Goal: Task Accomplishment & Management: Manage account settings

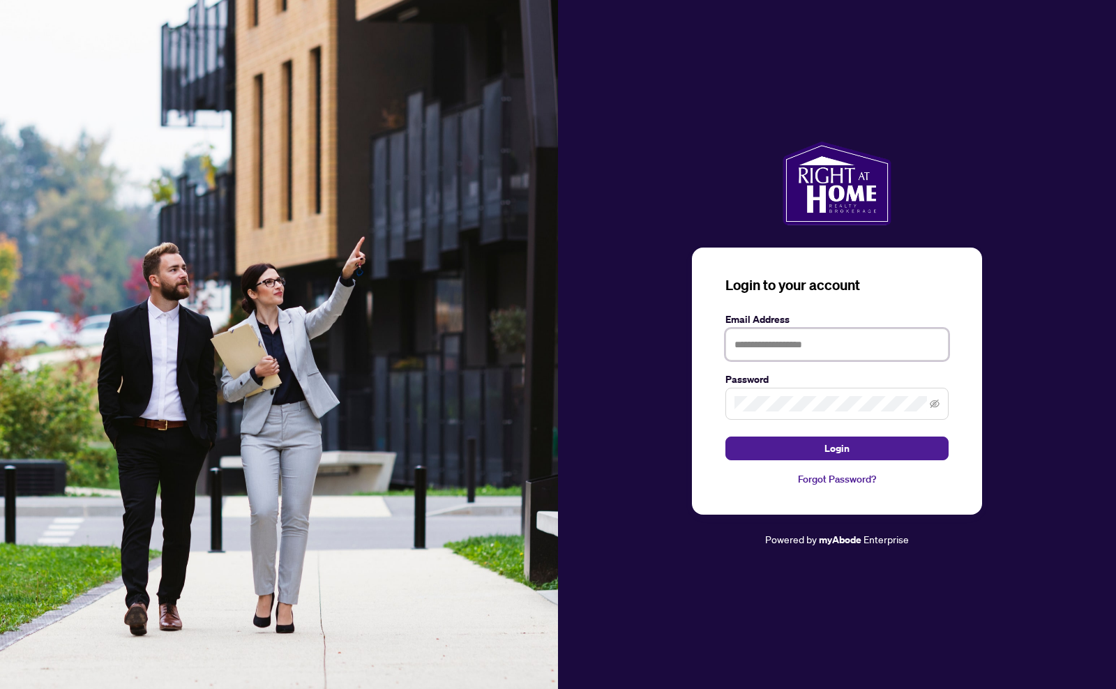
click at [761, 344] on input "text" at bounding box center [836, 344] width 223 height 32
click at [936, 406] on icon "eye-invisible" at bounding box center [934, 404] width 10 height 10
type input "**********"
click at [832, 443] on span "Login" at bounding box center [836, 448] width 25 height 22
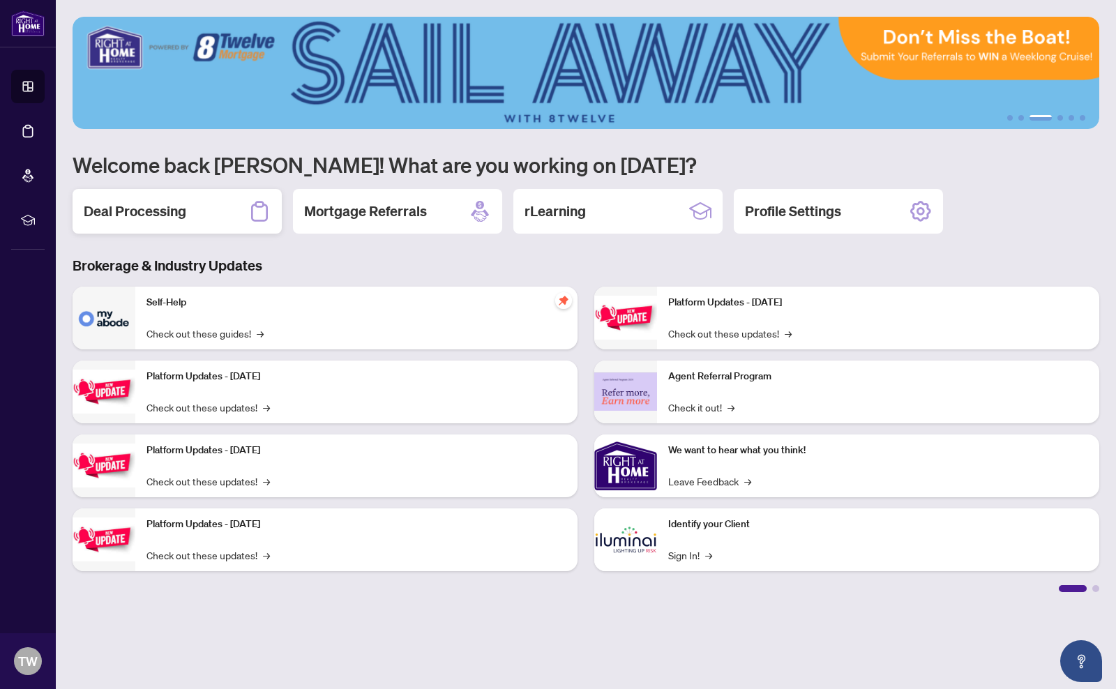
click at [258, 215] on icon at bounding box center [259, 211] width 22 height 22
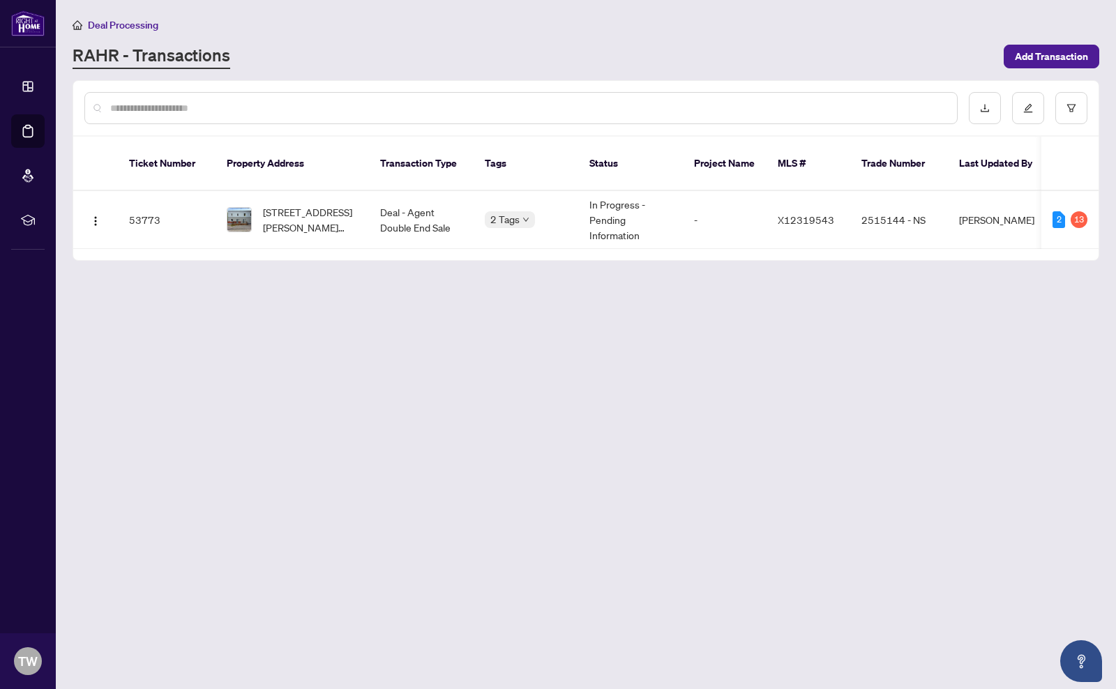
click at [762, 24] on div "Deal Processing" at bounding box center [586, 25] width 1026 height 16
click at [137, 218] on td "53773" at bounding box center [167, 220] width 98 height 58
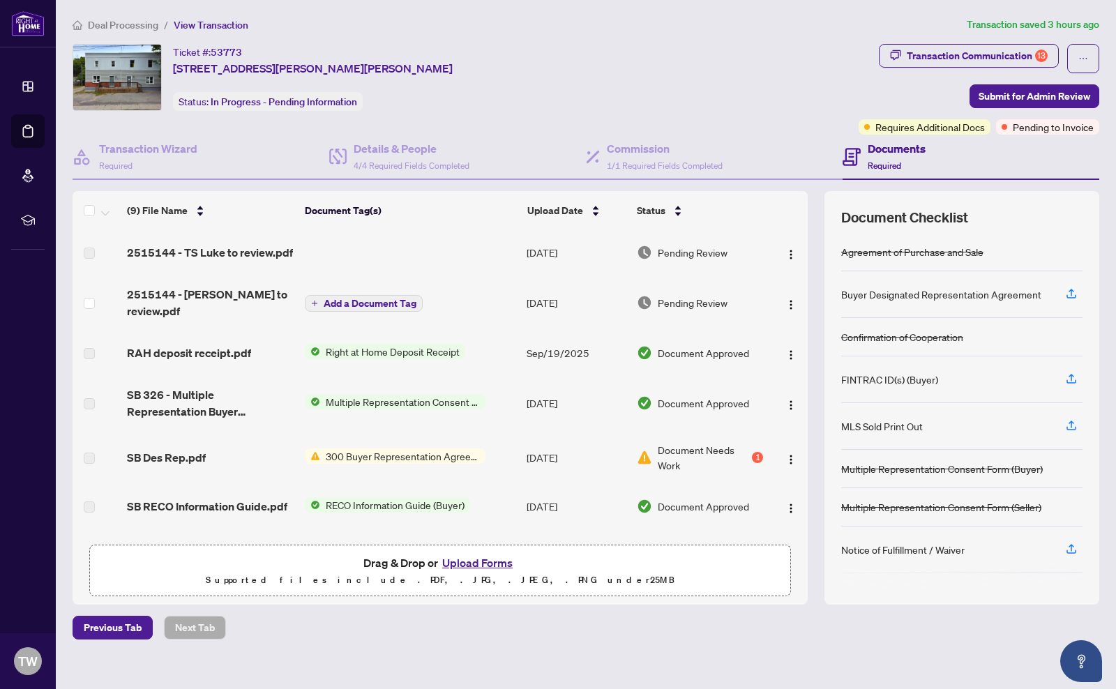
click at [690, 442] on span "Document Needs Work" at bounding box center [702, 457] width 91 height 31
click at [349, 448] on span "300 Buyer Representation Agreement - Authority for Purchase or Lease" at bounding box center [402, 455] width 165 height 15
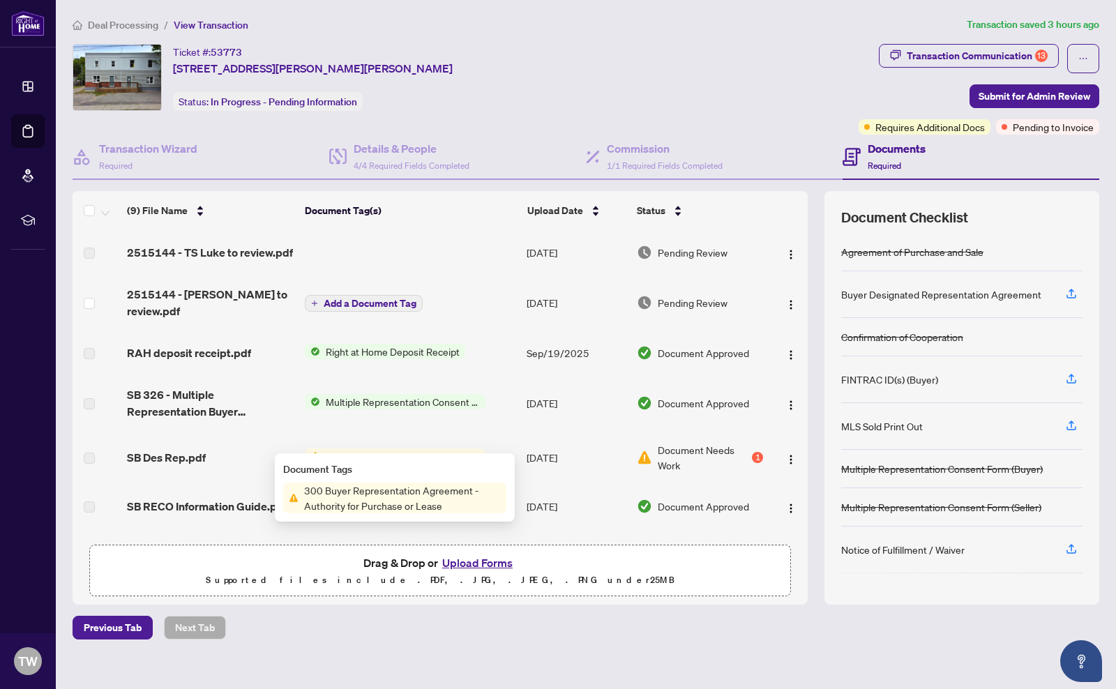
click at [372, 448] on span "300 Buyer Representation Agreement - Authority for Purchase or Lease" at bounding box center [402, 455] width 165 height 15
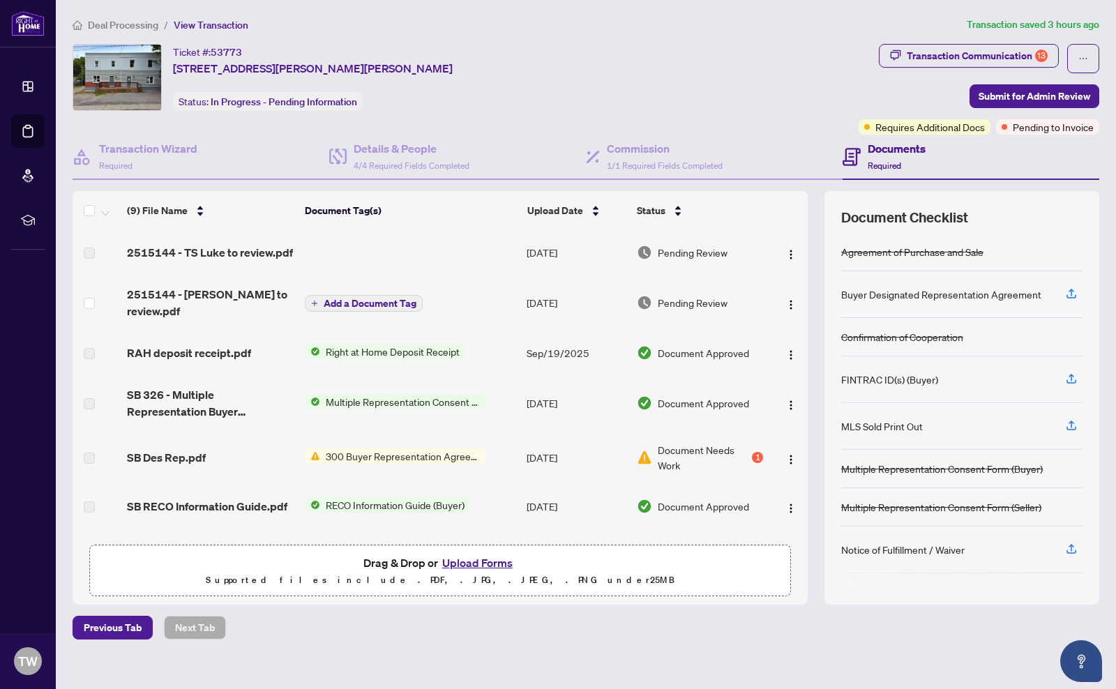
click at [372, 448] on span "300 Buyer Representation Agreement - Authority for Purchase or Lease" at bounding box center [402, 455] width 165 height 15
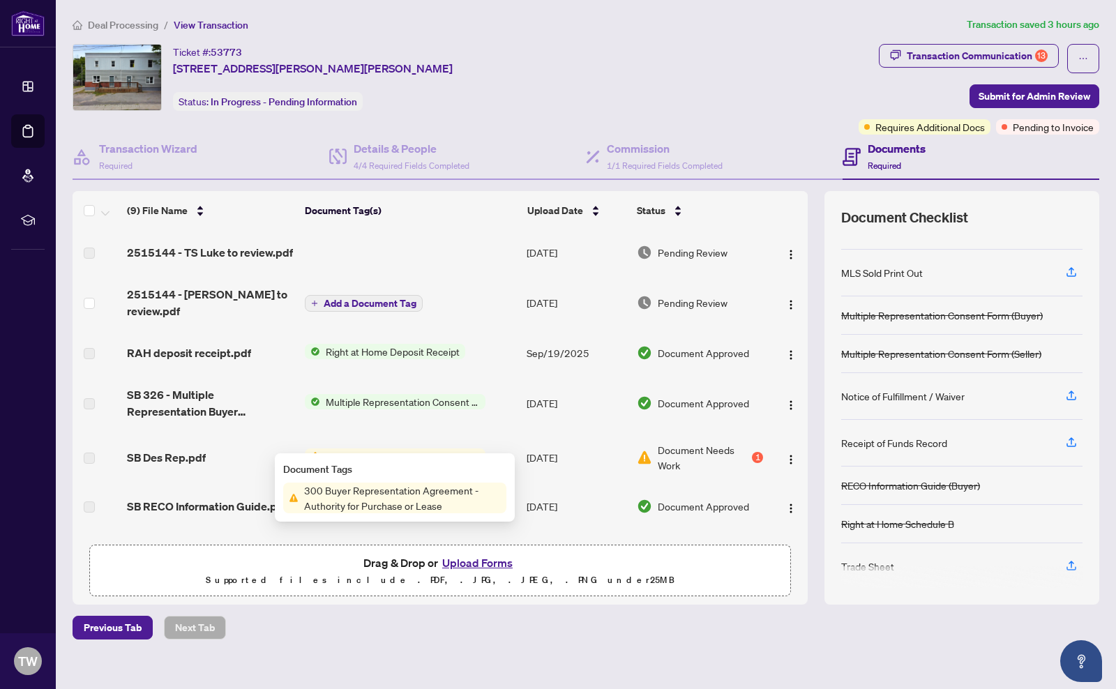
scroll to position [160, 0]
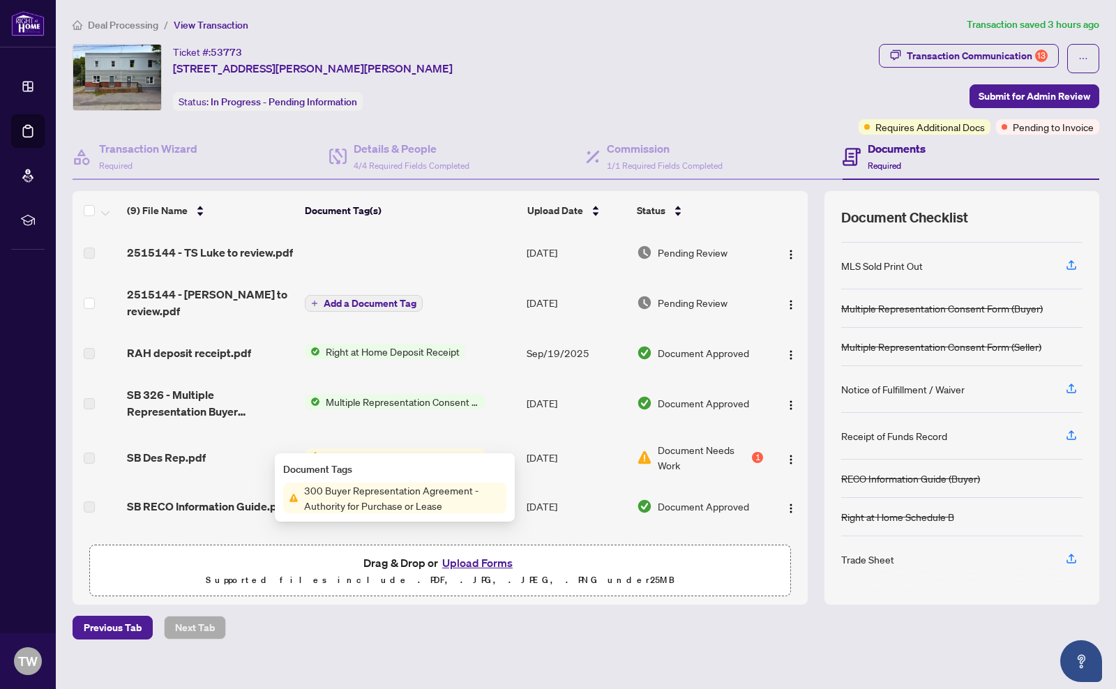
click at [580, 529] on td "[DATE]" at bounding box center [576, 557] width 110 height 56
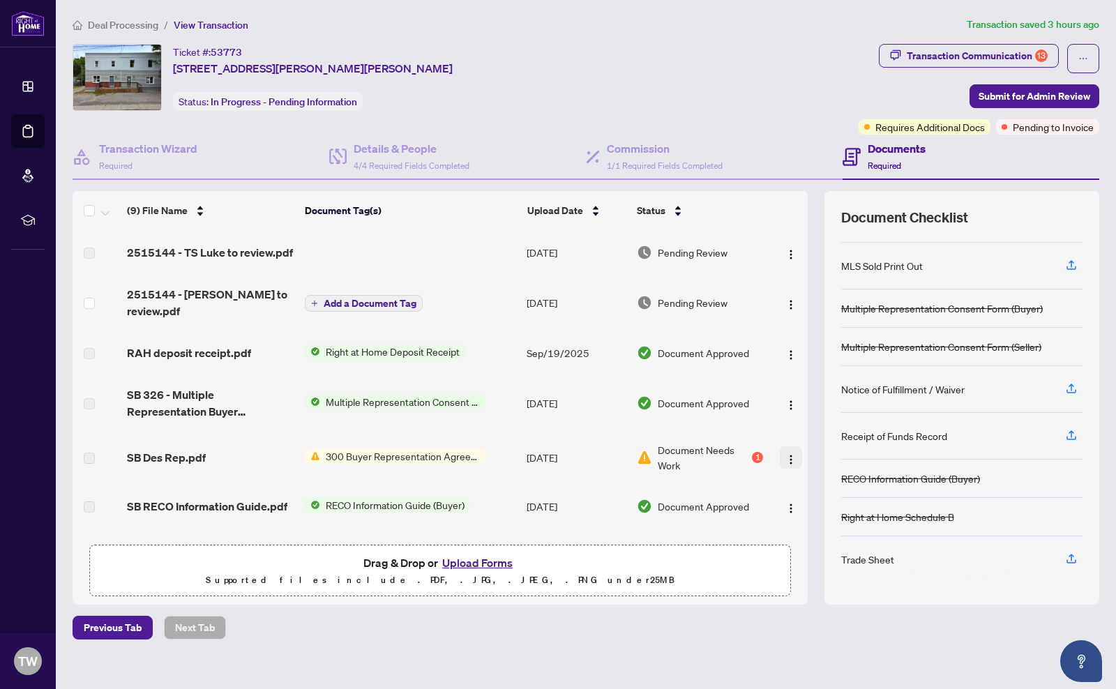
click at [790, 454] on img "button" at bounding box center [790, 459] width 11 height 11
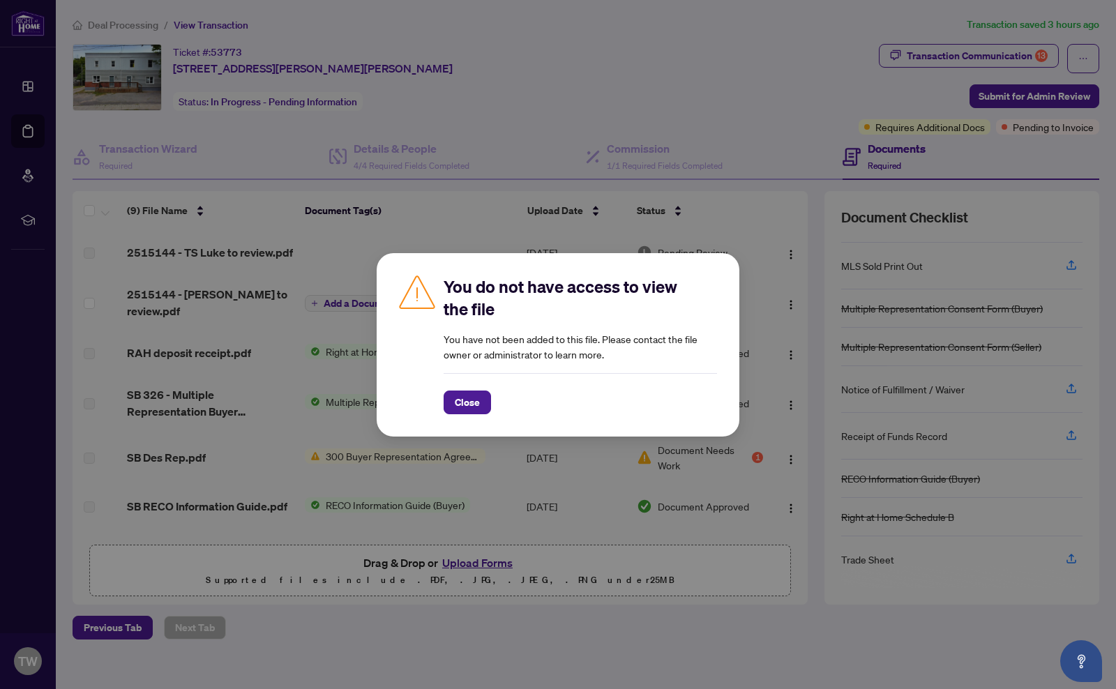
click at [835, 598] on div "You do not have access to view the file You have not been added to this file. P…" at bounding box center [558, 344] width 1116 height 689
click at [743, 516] on div "You do not have access to view the file You have not been added to this file. P…" at bounding box center [558, 344] width 1116 height 689
click at [469, 402] on span "Close" at bounding box center [467, 402] width 25 height 22
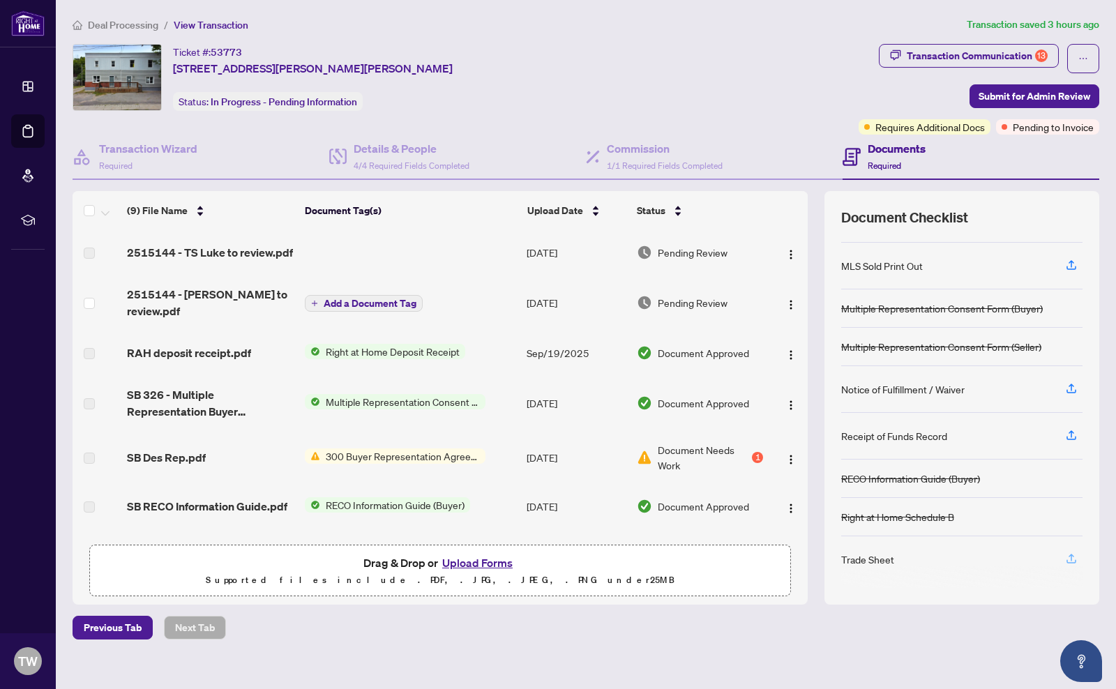
click at [1072, 559] on icon "button" at bounding box center [1071, 558] width 13 height 13
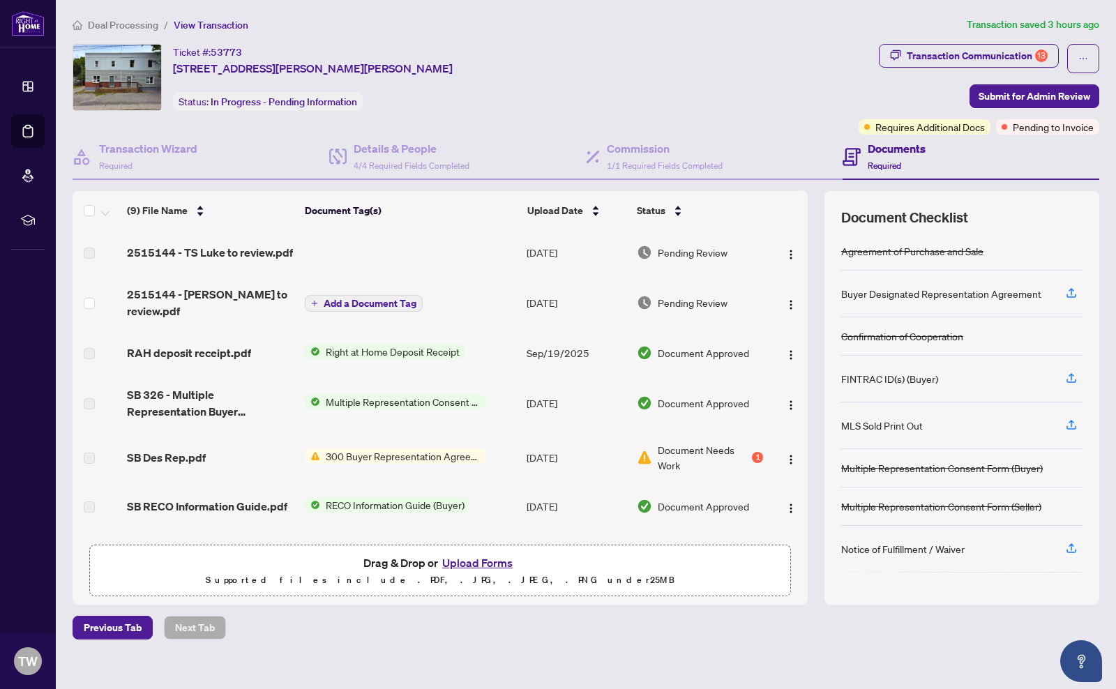
scroll to position [0, 0]
click at [1072, 290] on icon "button" at bounding box center [1071, 293] width 13 height 13
click at [884, 151] on h4 "Documents" at bounding box center [896, 148] width 58 height 17
click at [883, 151] on h4 "Documents" at bounding box center [896, 148] width 58 height 17
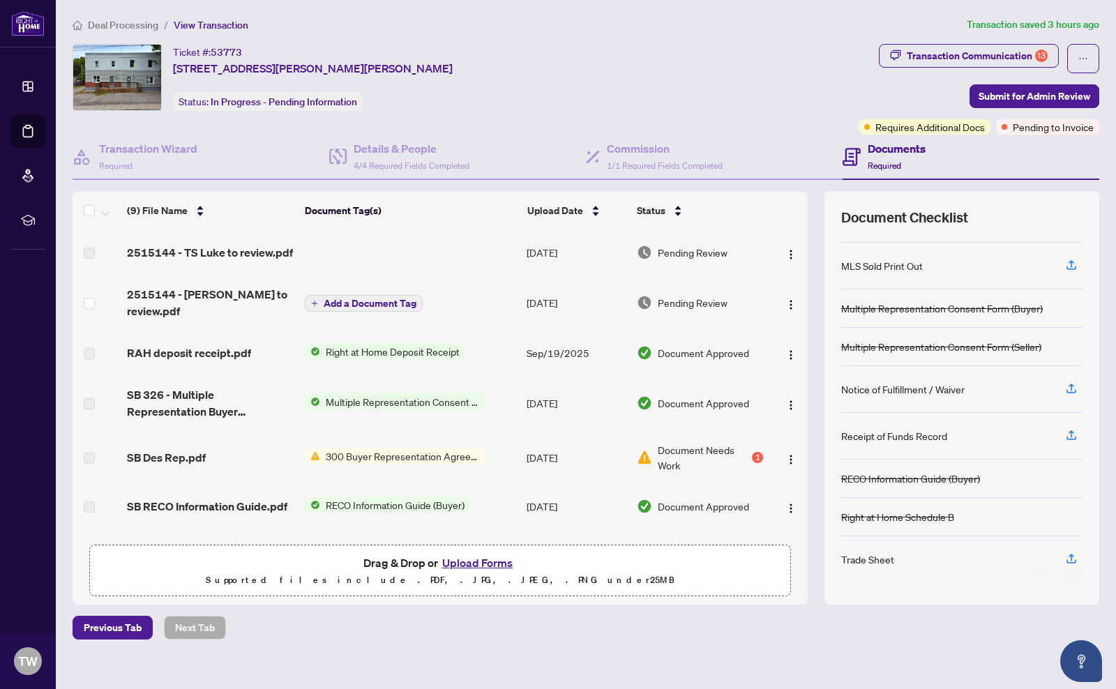
click at [899, 144] on h4 "Documents" at bounding box center [896, 148] width 58 height 17
click at [825, 56] on div "Ticket #: 53773 [STREET_ADDRESS][PERSON_NAME][PERSON_NAME] Status: In Progress …" at bounding box center [463, 77] width 780 height 67
click at [113, 628] on span "Previous Tab" at bounding box center [113, 627] width 58 height 22
